Goal: Task Accomplishment & Management: Use online tool/utility

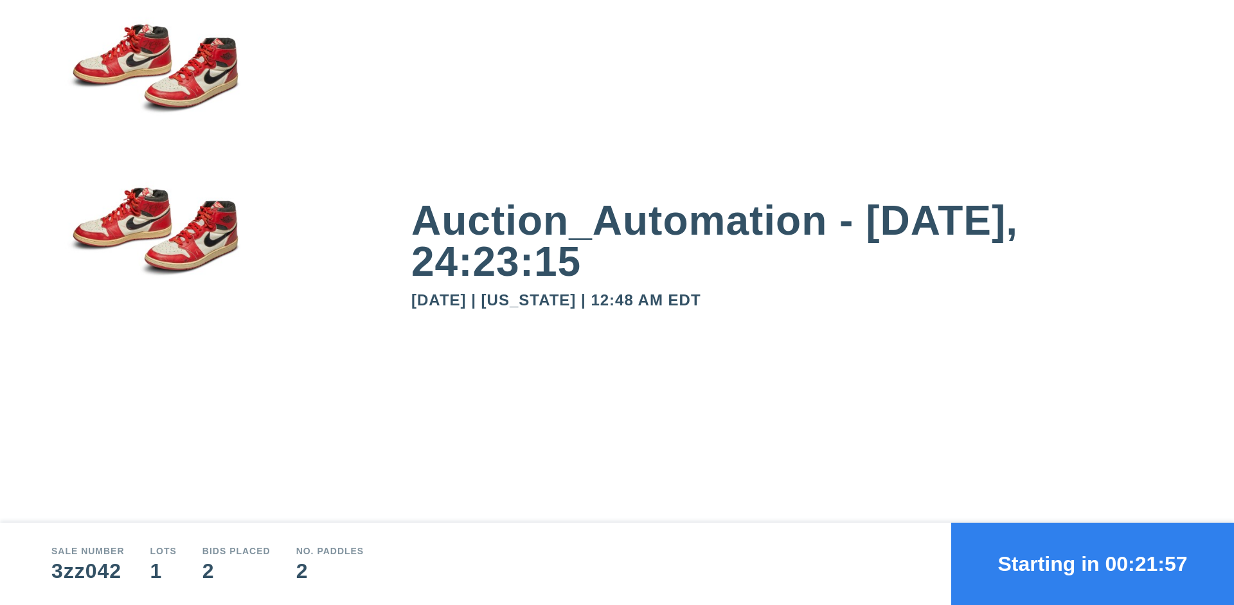
click at [1093, 564] on button "Starting in 00:21:57" at bounding box center [1092, 564] width 283 height 82
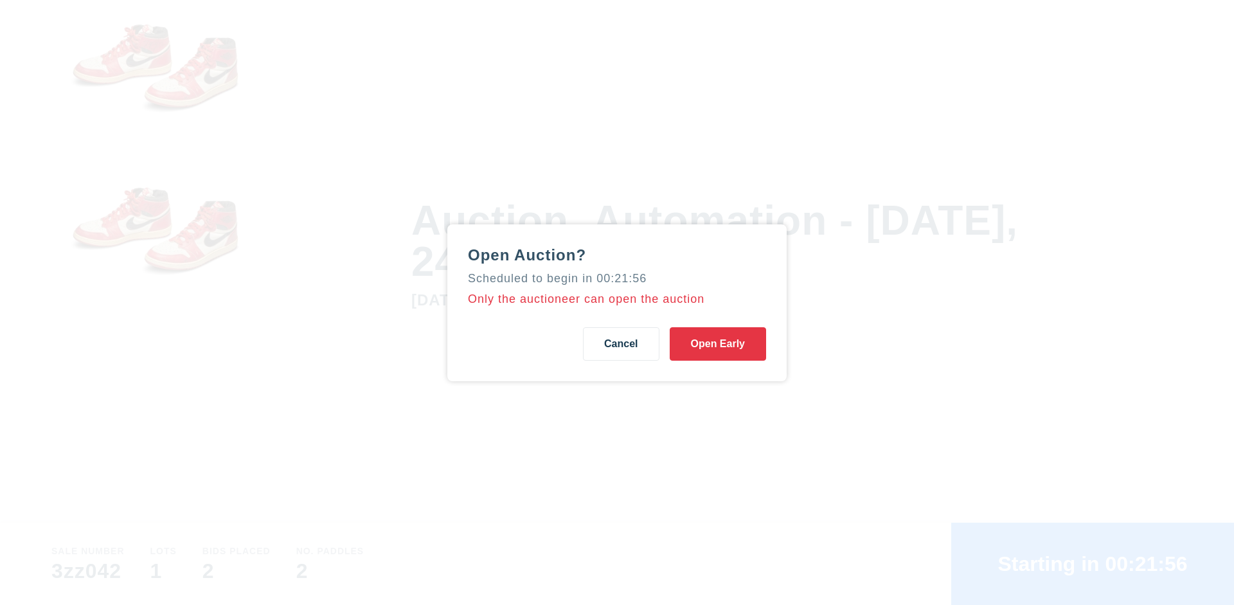
click at [718, 343] on button "Open Early" at bounding box center [718, 343] width 96 height 33
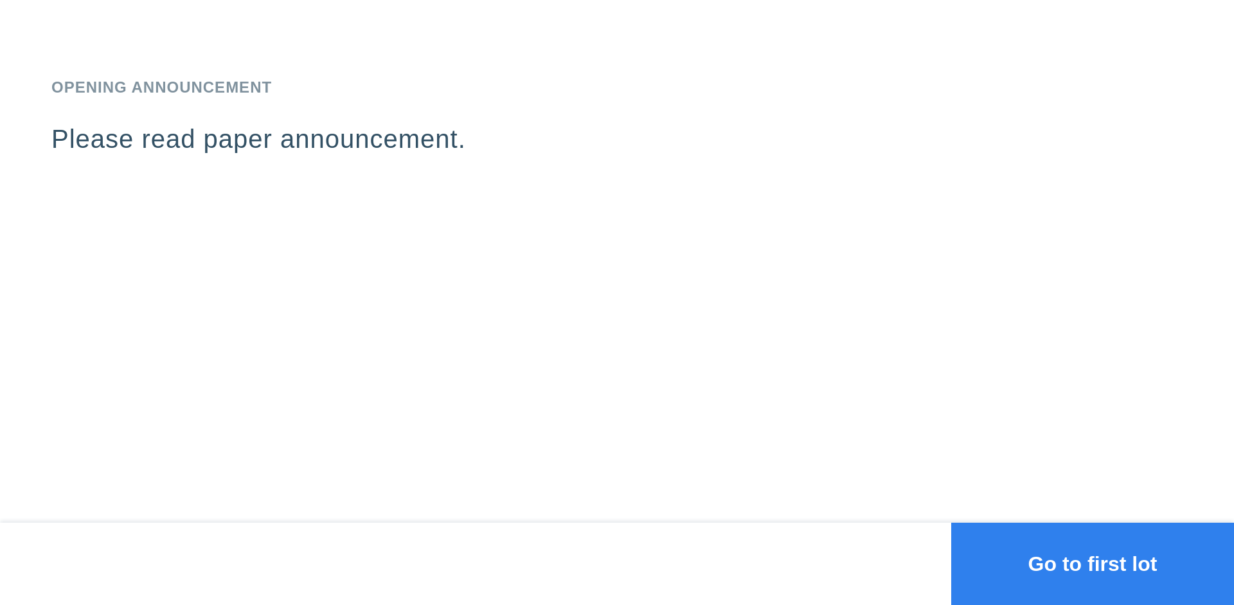
click at [1093, 564] on button "Go to first lot" at bounding box center [1092, 564] width 283 height 82
